Goal: Task Accomplishment & Management: Manage account settings

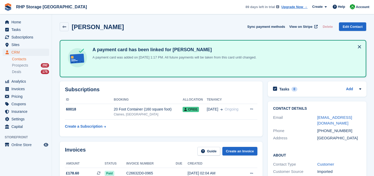
scroll to position [85, 0]
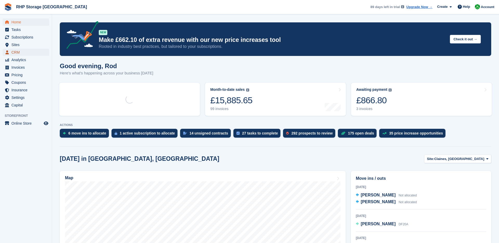
click at [25, 52] on span "CRM" at bounding box center [26, 52] width 31 height 7
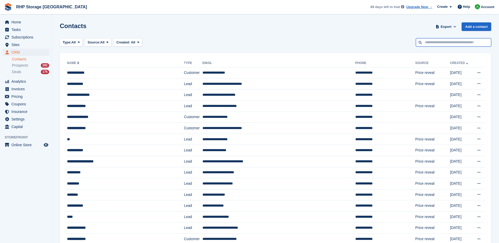
click at [425, 44] on input "text" at bounding box center [453, 42] width 75 height 9
type input "**********"
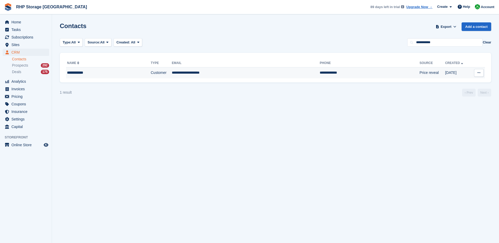
click at [254, 73] on td "**********" at bounding box center [246, 72] width 148 height 11
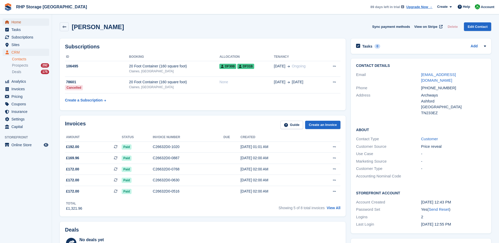
click at [18, 21] on span "Home" at bounding box center [26, 21] width 31 height 7
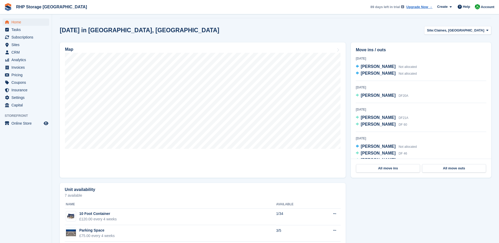
scroll to position [131, 0]
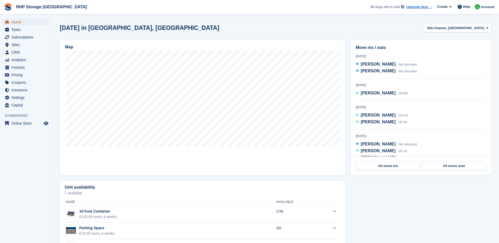
click at [24, 23] on span "Home" at bounding box center [26, 21] width 31 height 7
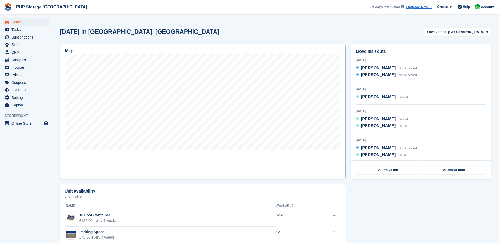
scroll to position [0, 0]
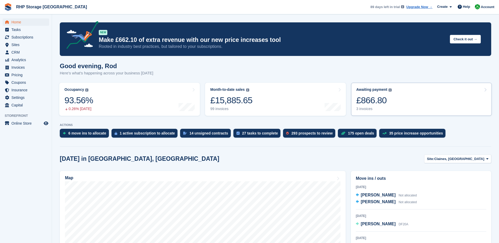
click at [401, 109] on link "Awaiting payment The total outstanding balance on all open invoices. £866.80 3 …" at bounding box center [421, 99] width 141 height 33
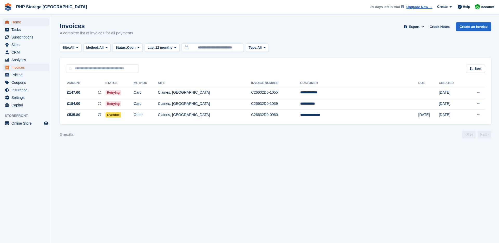
click at [6, 19] on span "menu" at bounding box center [7, 22] width 6 height 6
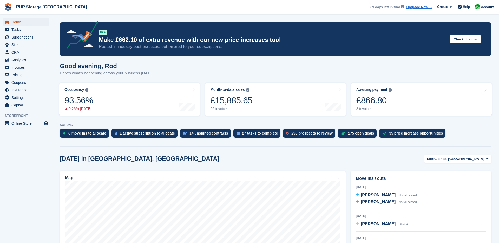
click at [28, 20] on span "Home" at bounding box center [26, 21] width 31 height 7
click at [18, 32] on span "Tasks" at bounding box center [26, 29] width 31 height 7
